Goal: Information Seeking & Learning: Learn about a topic

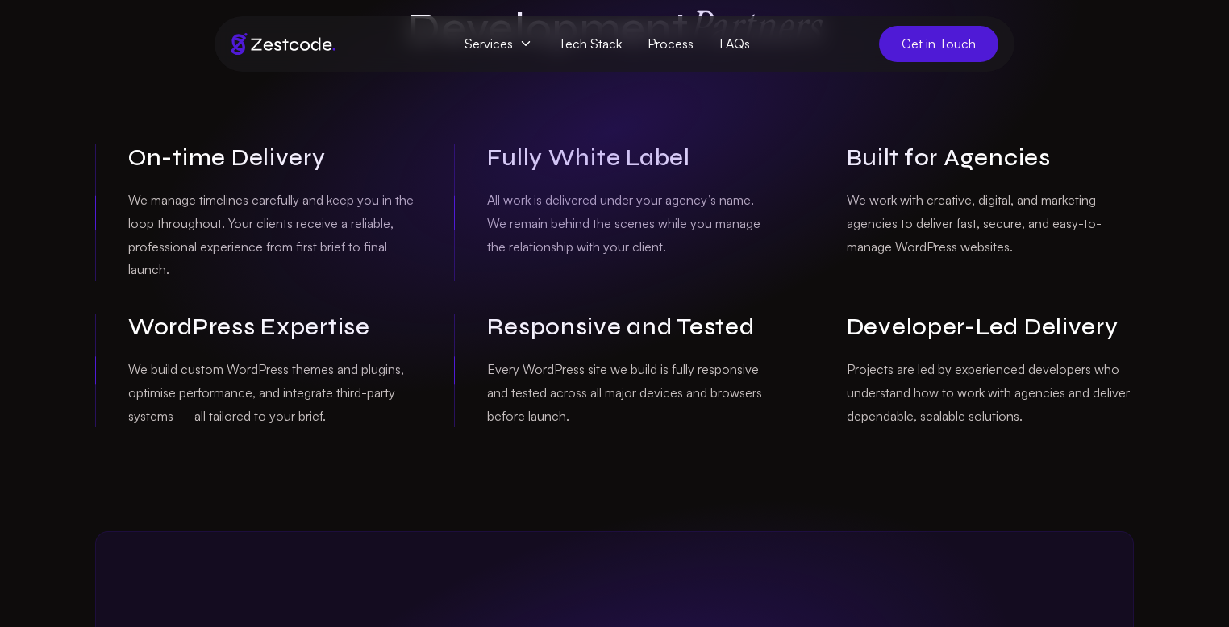
scroll to position [266, 0]
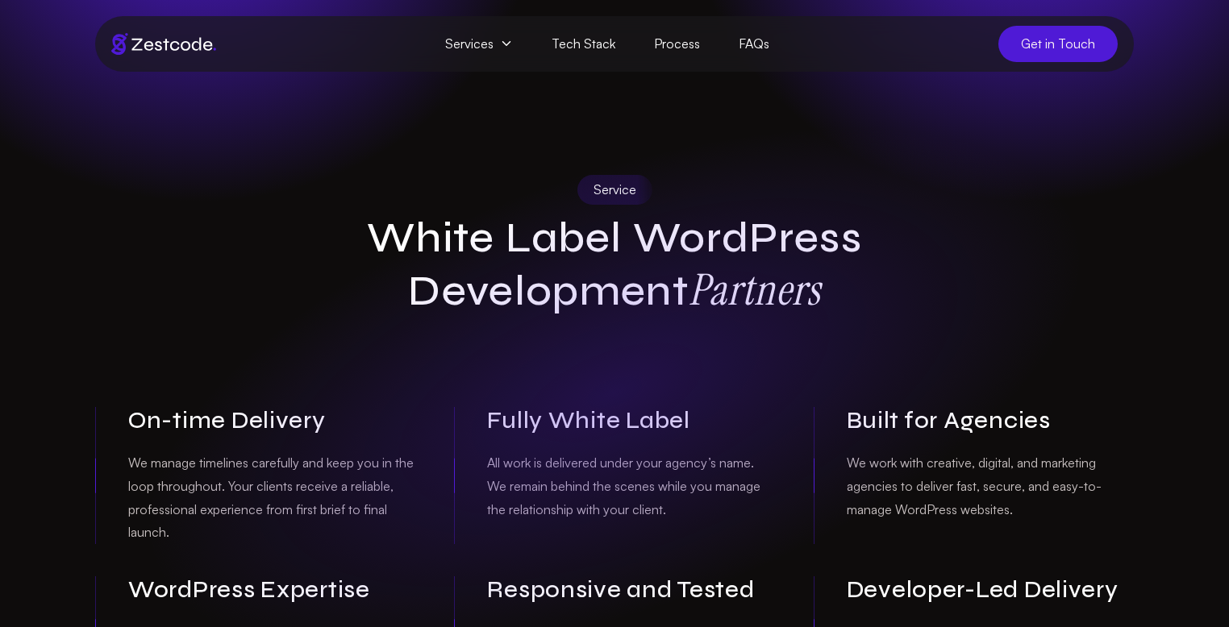
click at [507, 46] on icon at bounding box center [506, 43] width 13 height 13
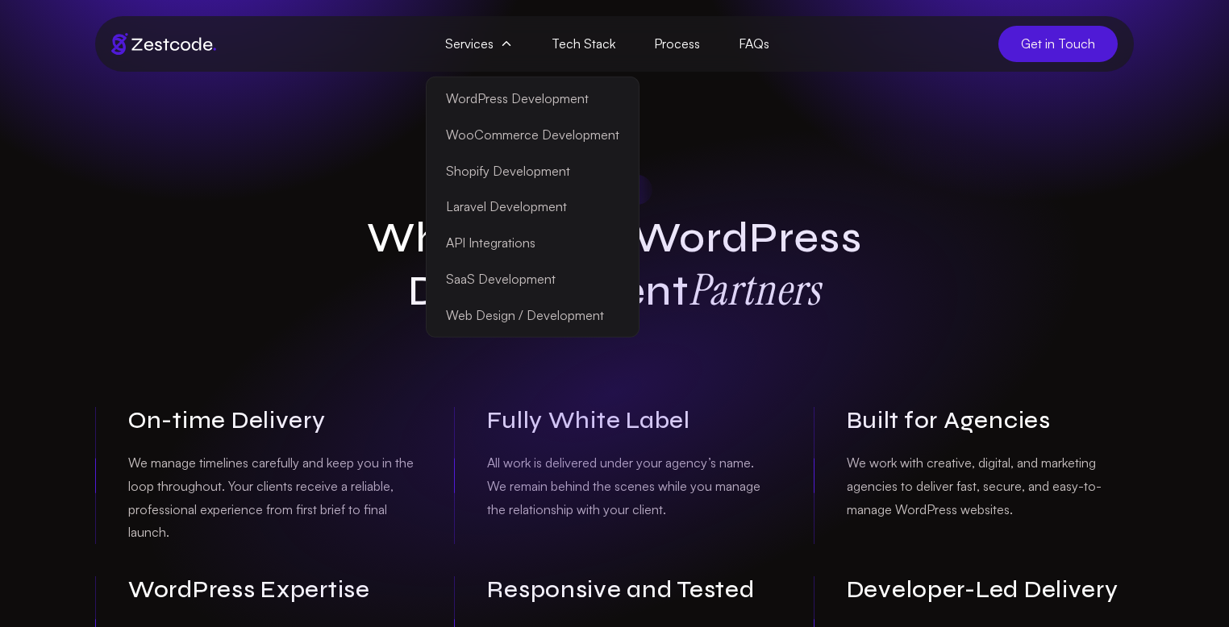
click at [223, 161] on section "Service White Label WordPress Development Partners On-time Delivery We manage t…" at bounding box center [614, 381] width 1229 height 619
